Goal: Information Seeking & Learning: Learn about a topic

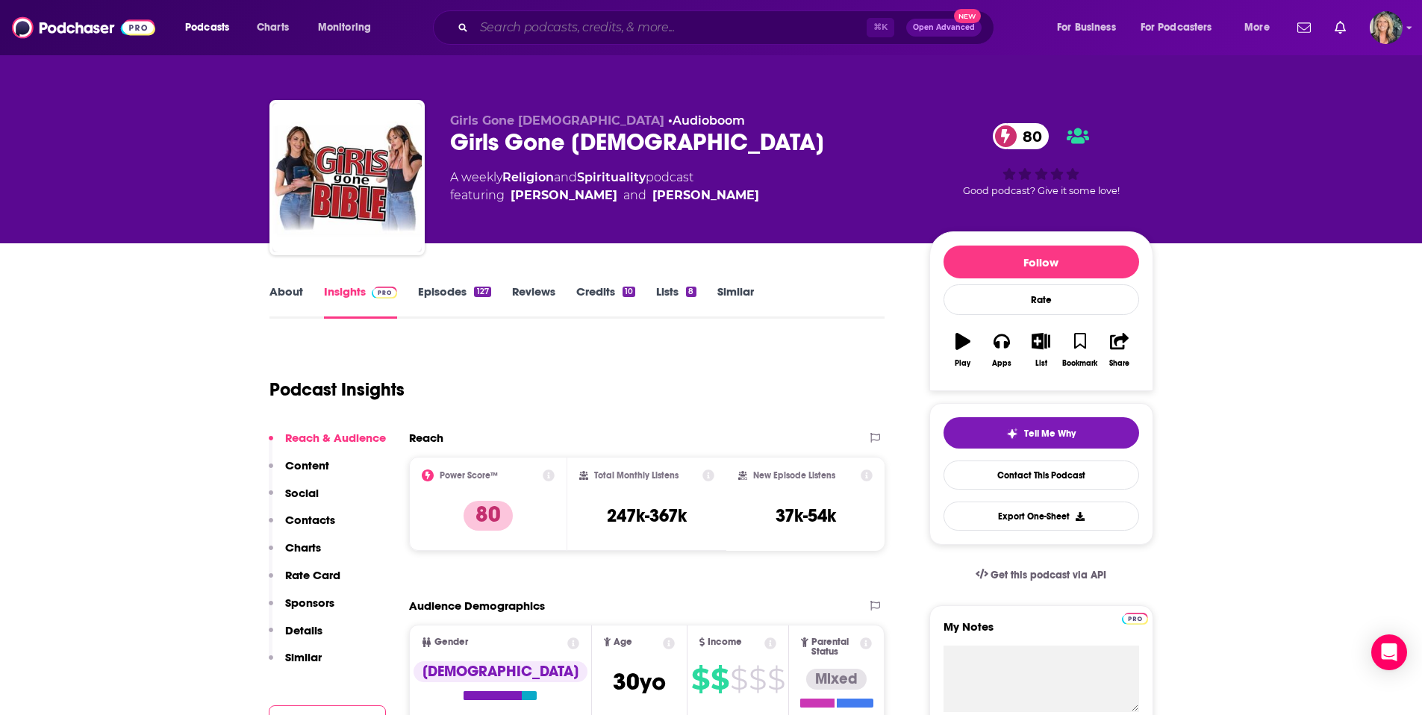
click at [487, 32] on input "Search podcasts, credits, & more..." at bounding box center [670, 28] width 393 height 24
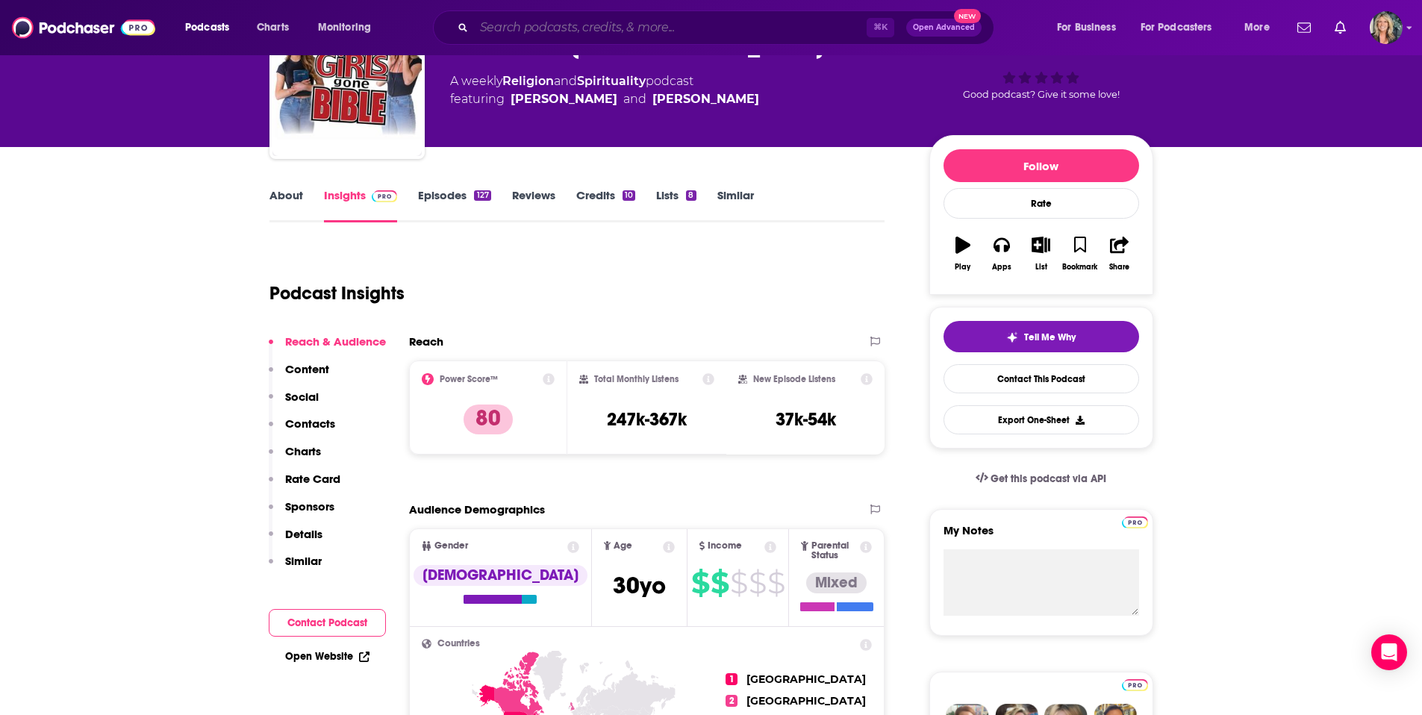
scroll to position [96, 0]
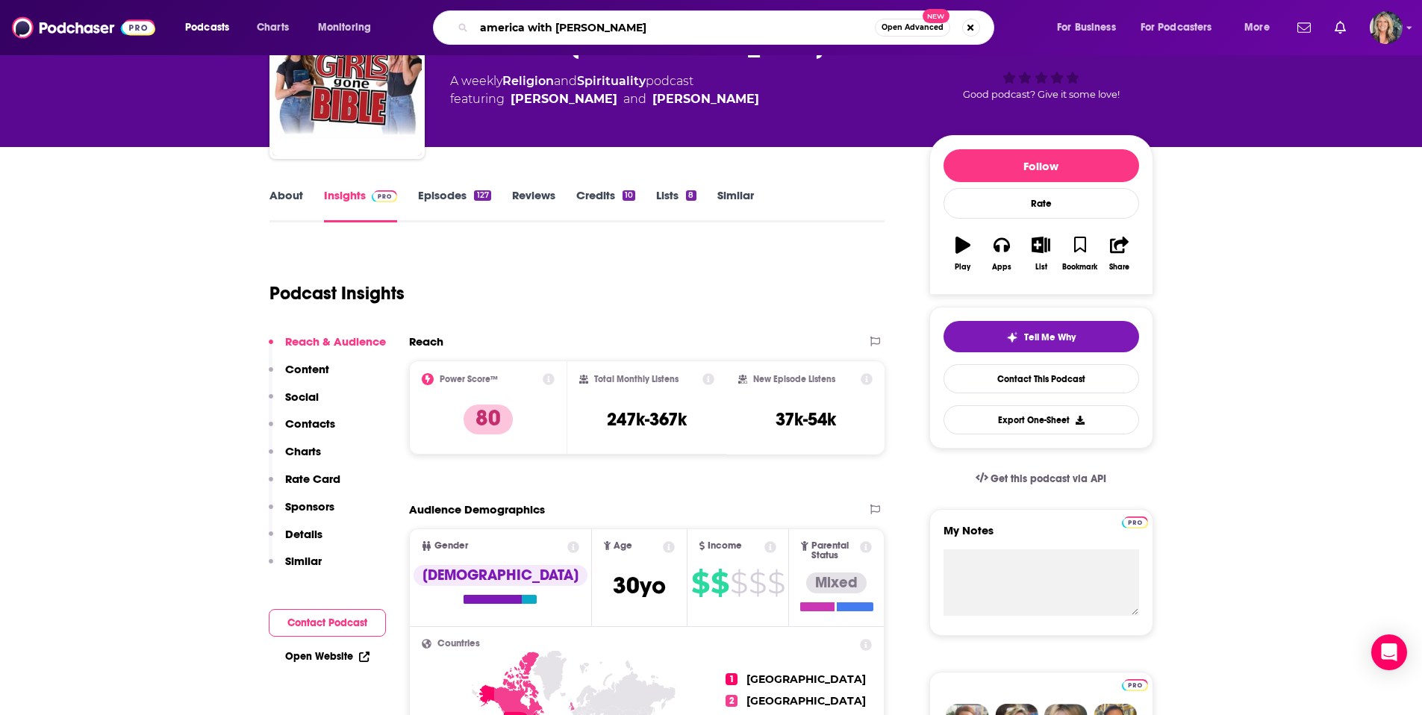
paste input "America Tonight Radio with [PERSON_NAME]"
drag, startPoint x: 581, startPoint y: 31, endPoint x: 414, endPoint y: 32, distance: 167.2
click at [414, 32] on div "america with [PERSON_NAME] Tonight Radio with [PERSON_NAME] Open Advanced New" at bounding box center [727, 27] width 627 height 34
type input "America Tonight Radio with [PERSON_NAME]"
click at [746, 29] on input "America Tonight Radio with [PERSON_NAME]" at bounding box center [674, 28] width 401 height 24
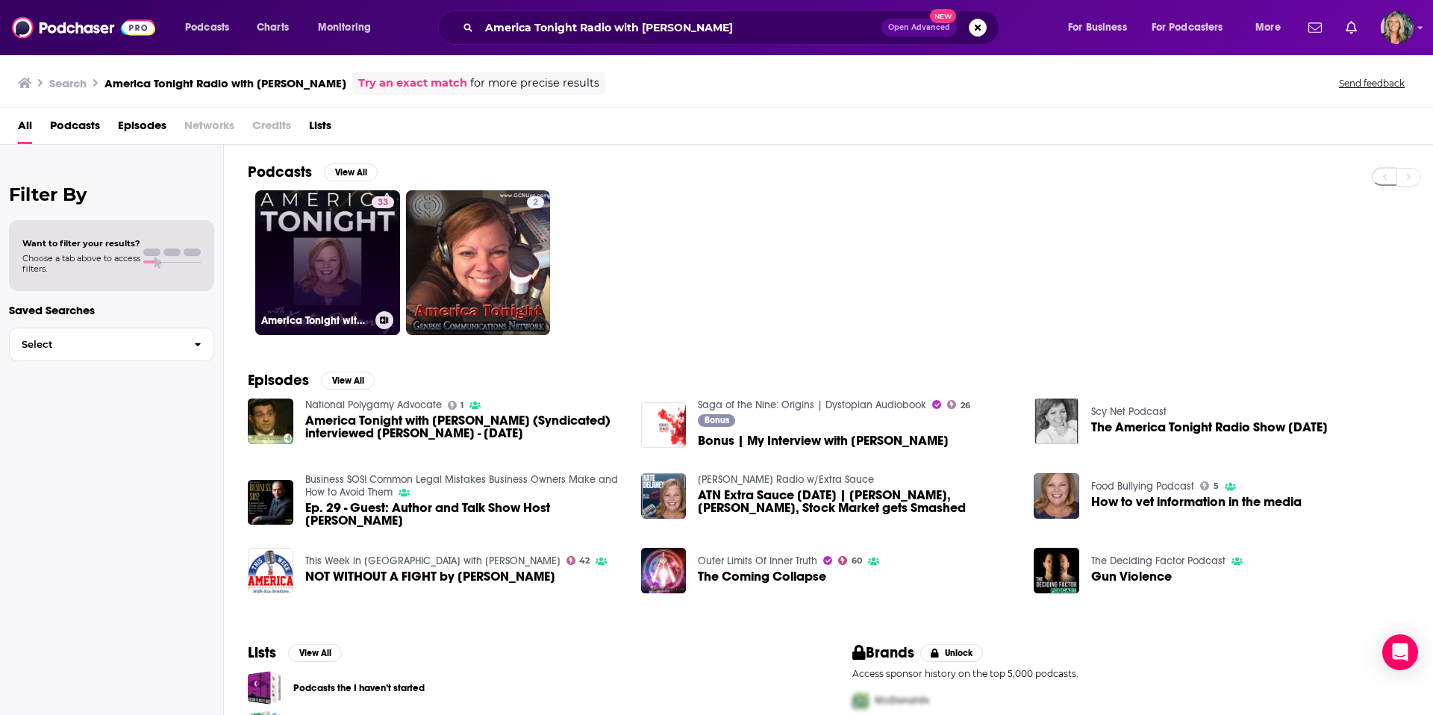
click at [328, 237] on link "33 America Tonight with [PERSON_NAME]" at bounding box center [327, 262] width 145 height 145
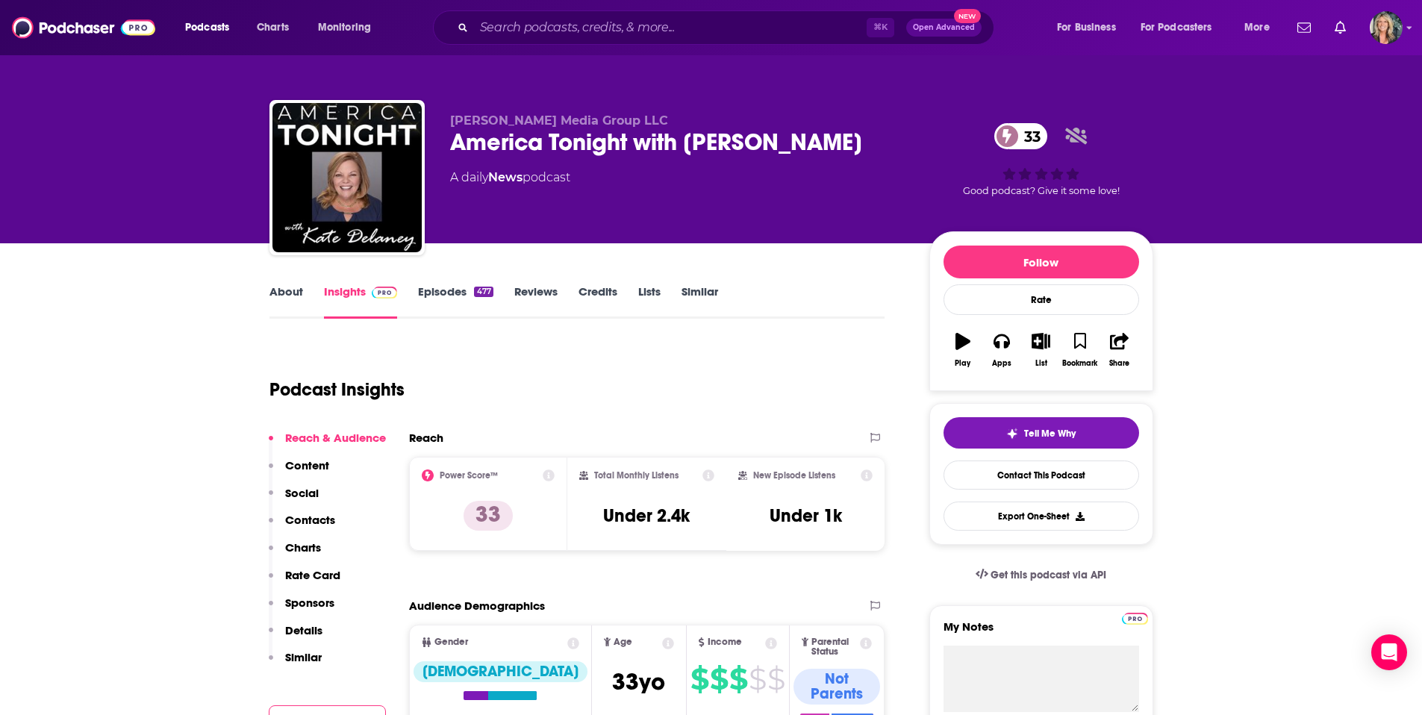
click at [287, 292] on link "About" at bounding box center [286, 301] width 34 height 34
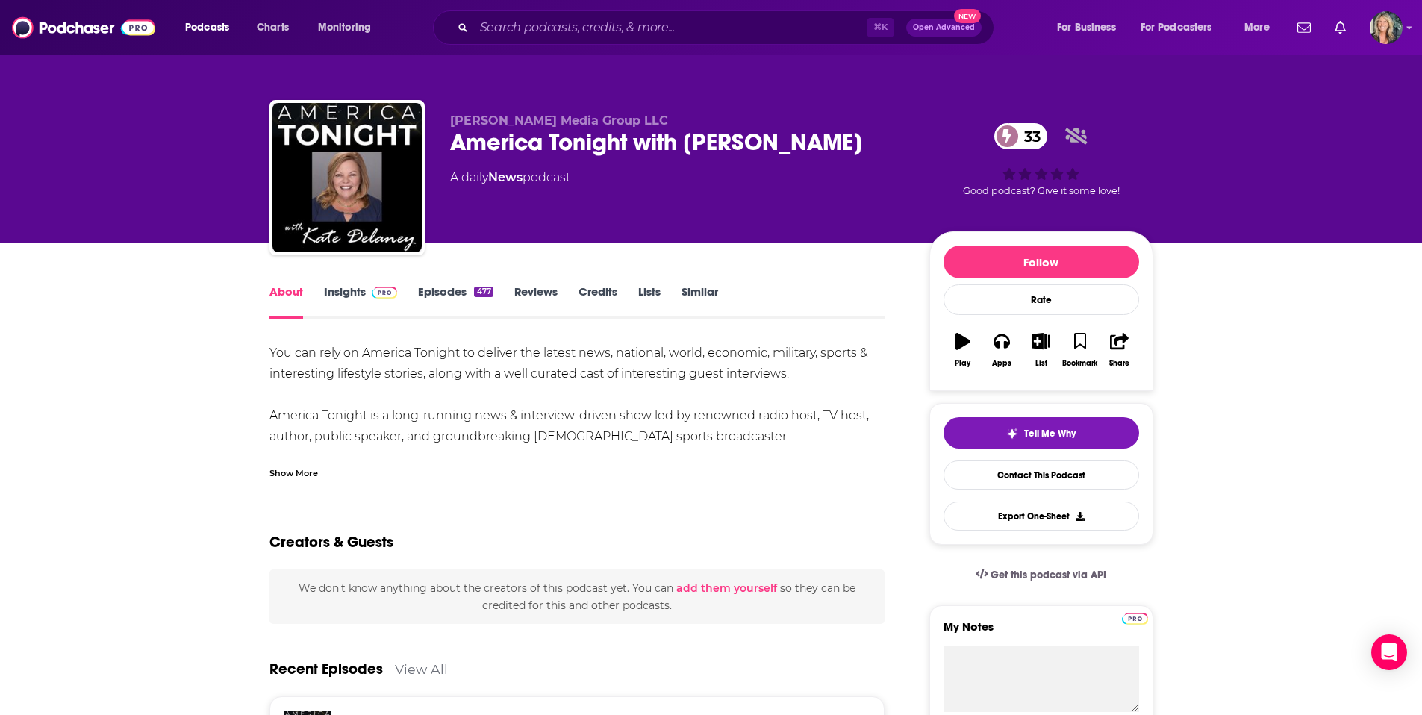
click at [445, 287] on link "Episodes 477" at bounding box center [455, 301] width 75 height 34
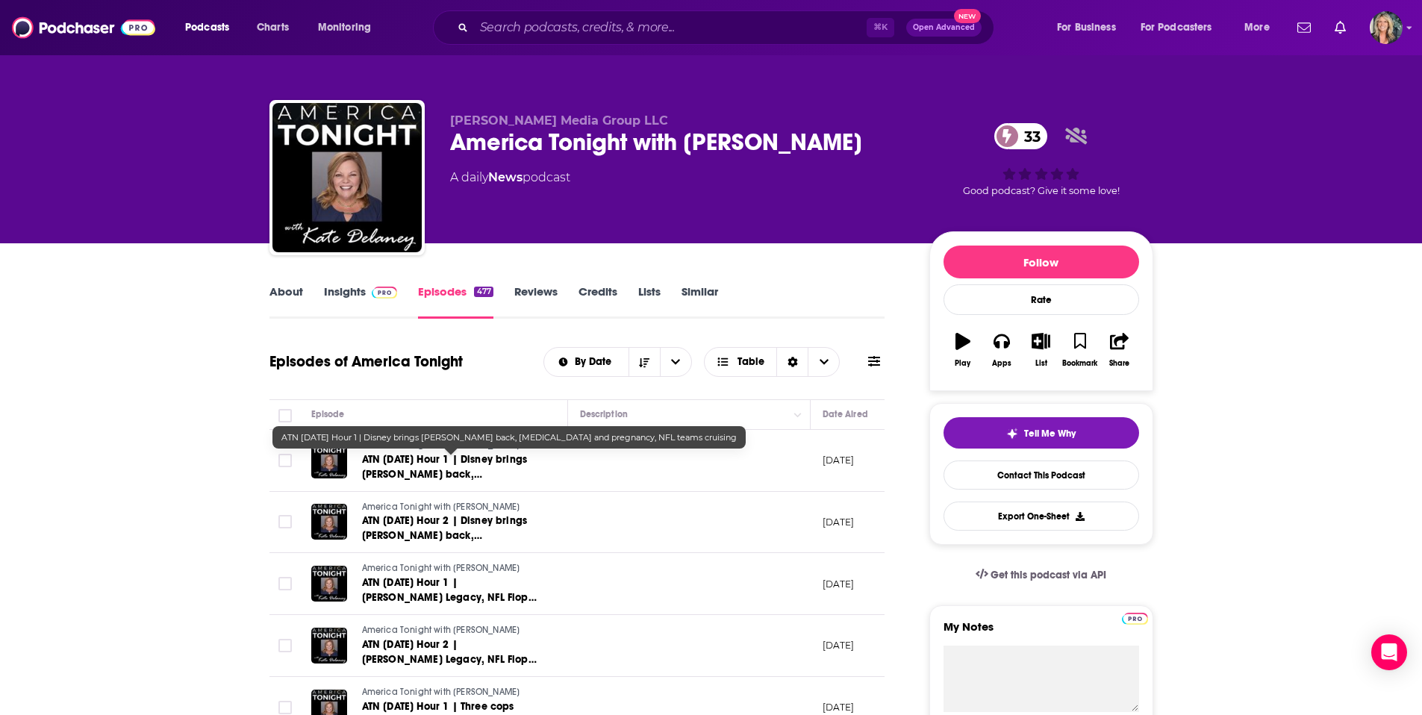
click at [398, 471] on span "ATN [DATE] Hour 1 | Disney brings [PERSON_NAME] back, [MEDICAL_DATA] and pregna…" at bounding box center [445, 481] width 166 height 57
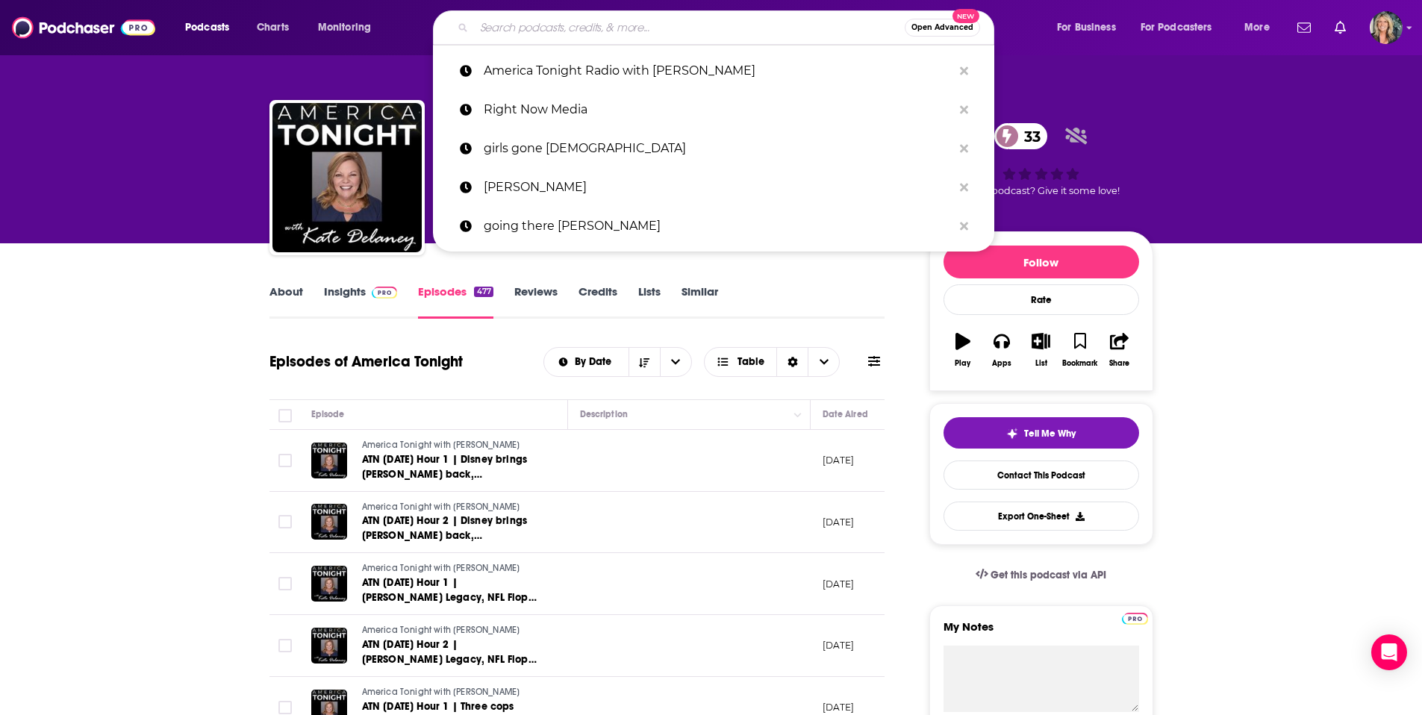
click at [561, 31] on input "Search podcasts, credits, & more..." at bounding box center [689, 28] width 431 height 24
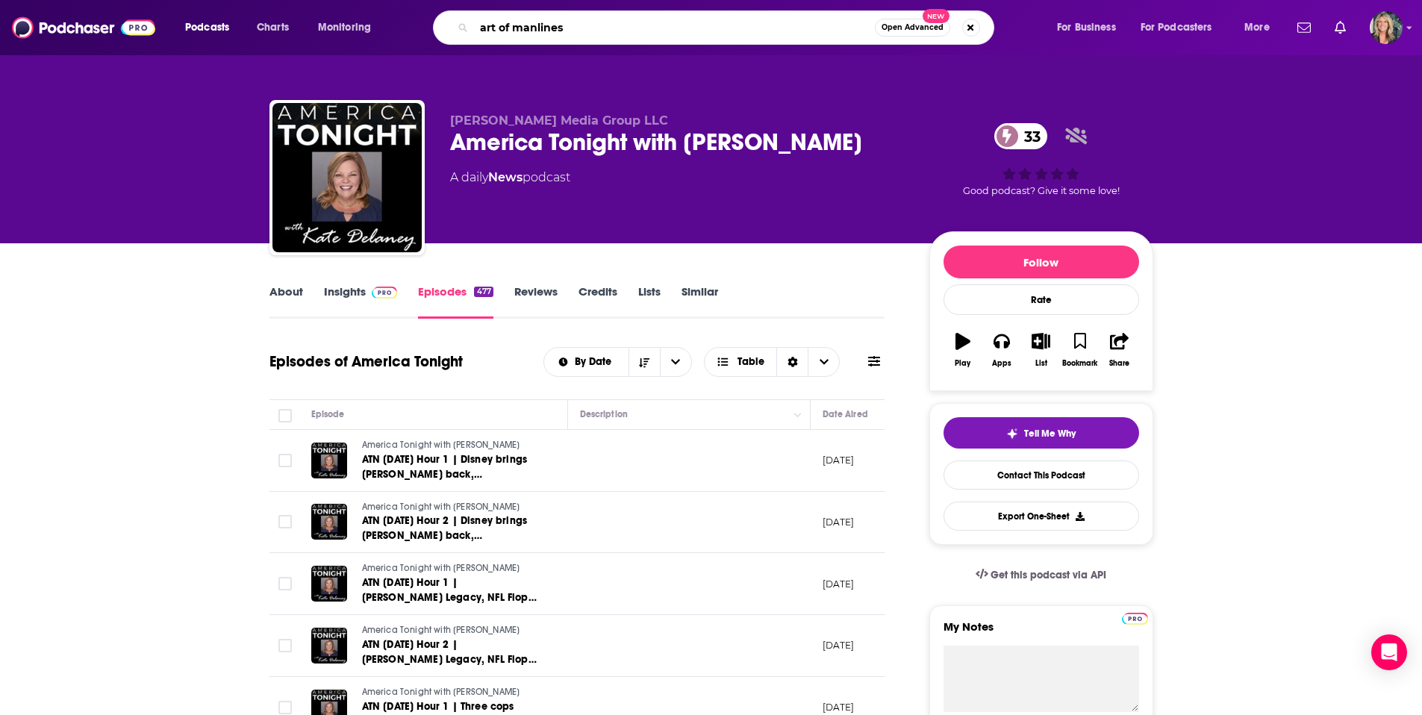
type input "art of manliness"
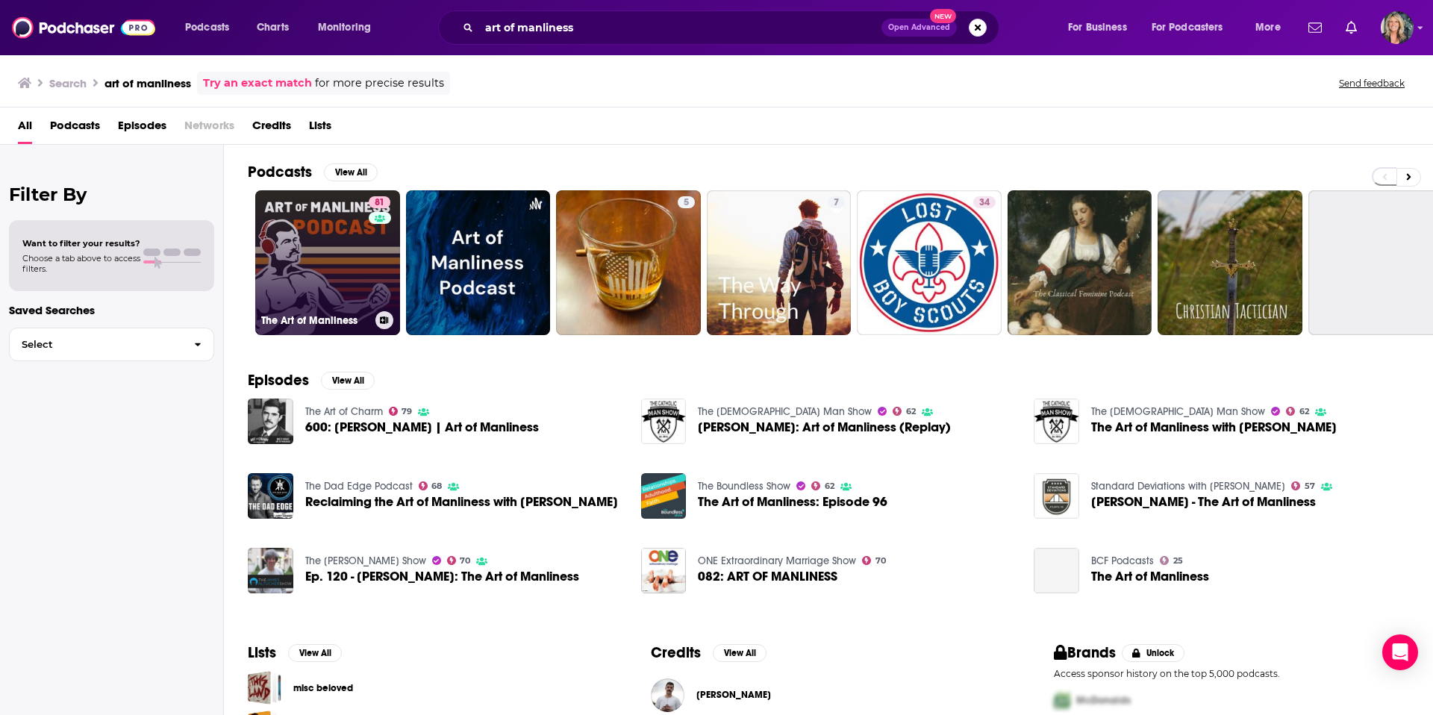
click at [330, 238] on link "81 The Art of Manliness" at bounding box center [327, 262] width 145 height 145
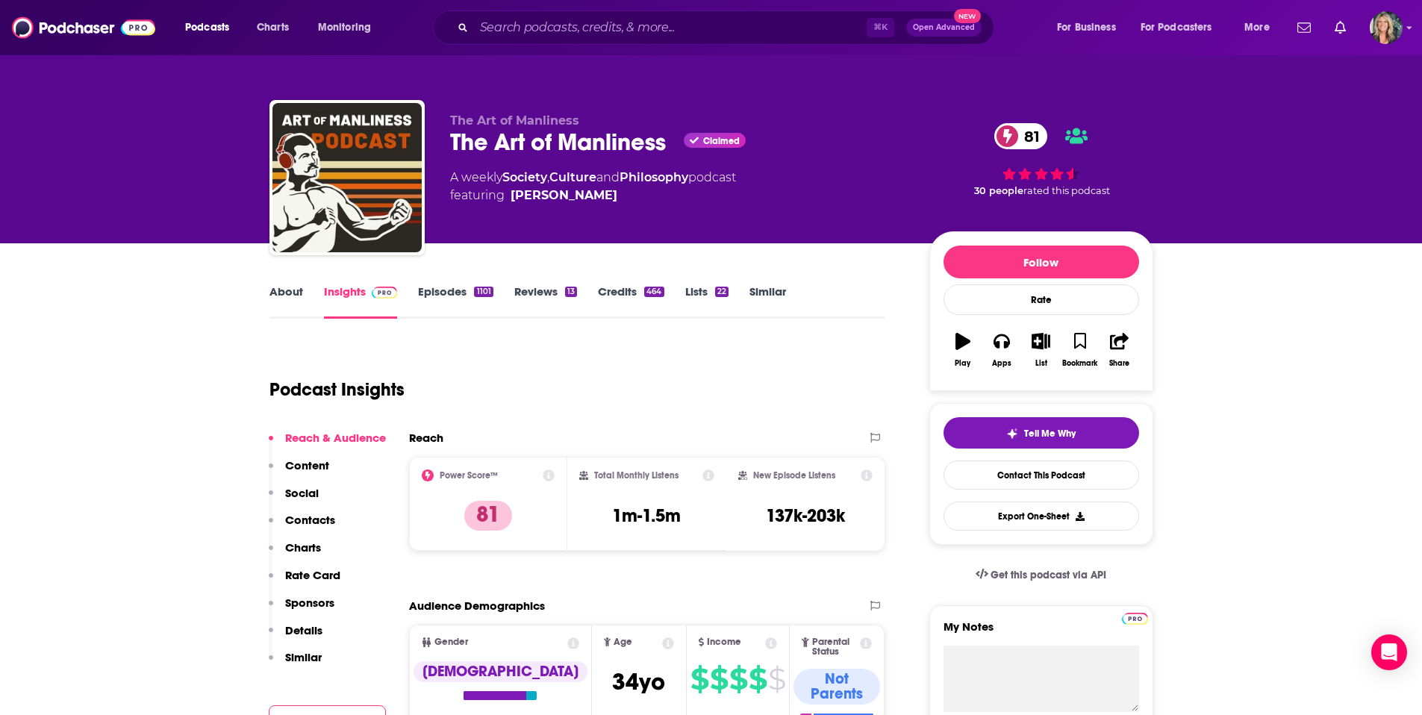
click at [292, 292] on link "About" at bounding box center [286, 301] width 34 height 34
